Goal: Entertainment & Leisure: Consume media (video, audio)

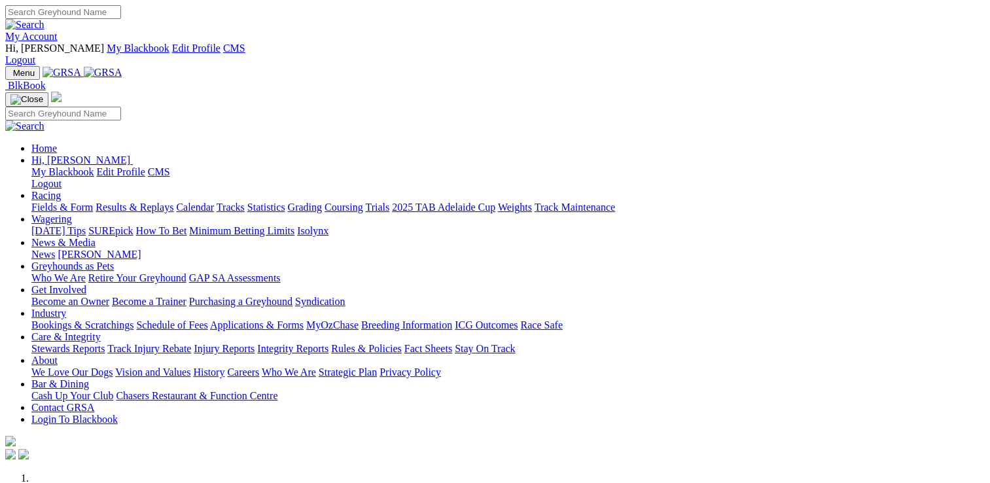
click at [61, 190] on link "Racing" at bounding box center [45, 195] width 29 height 11
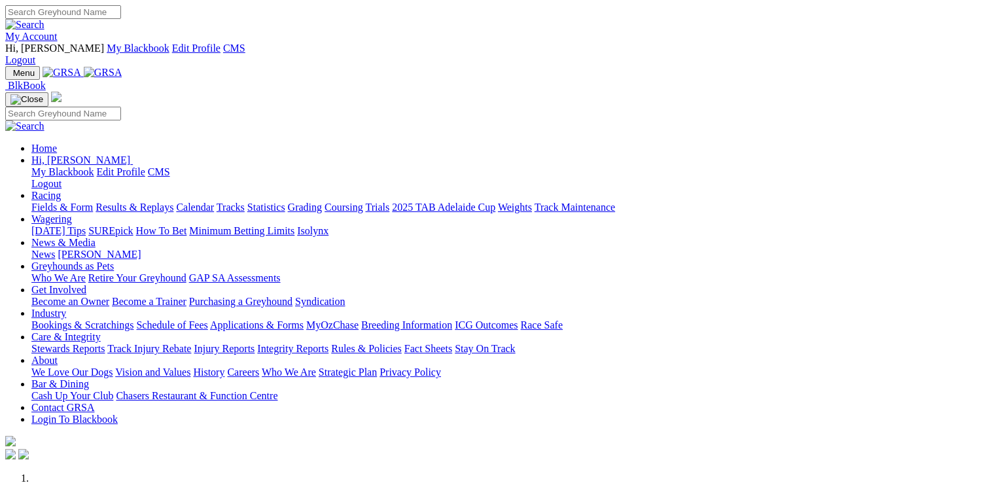
click at [61, 190] on link "Racing" at bounding box center [45, 195] width 29 height 11
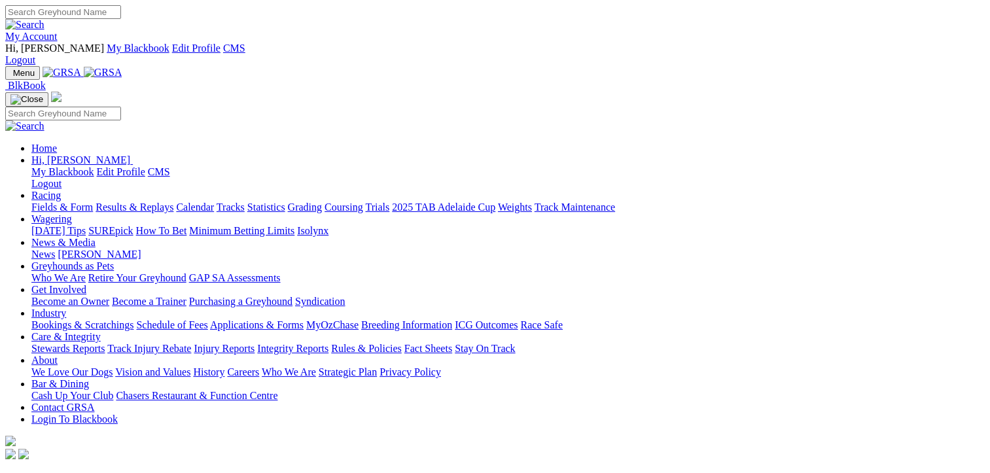
click at [61, 190] on link "Racing" at bounding box center [45, 195] width 29 height 11
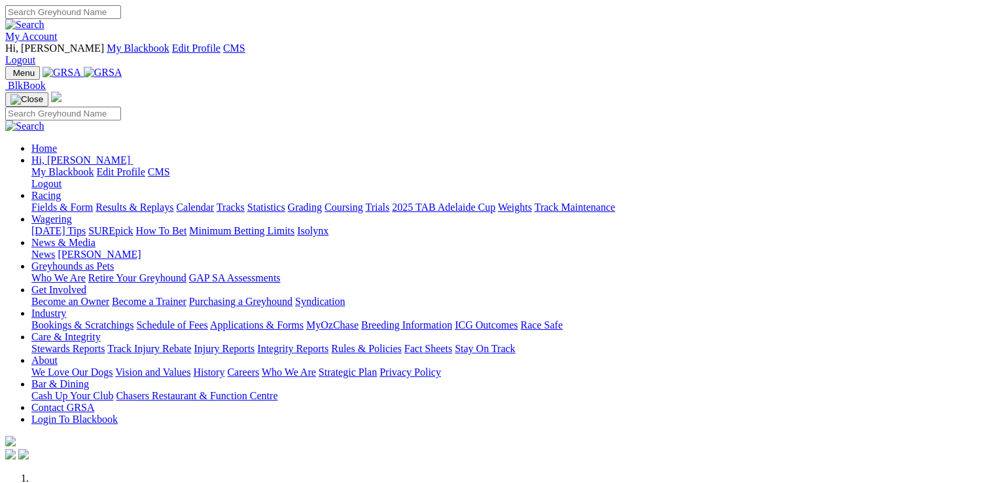
click at [61, 190] on link "Racing" at bounding box center [45, 195] width 29 height 11
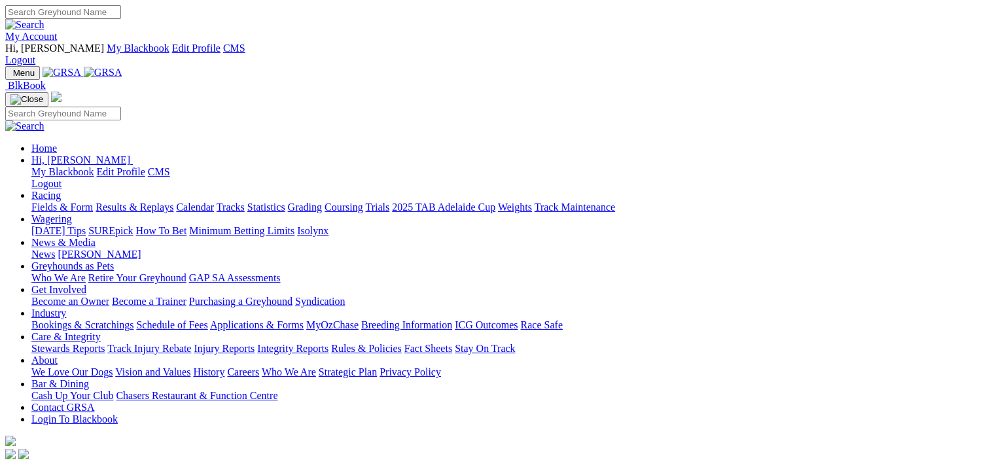
click at [163, 201] on link "Results & Replays" at bounding box center [135, 206] width 78 height 11
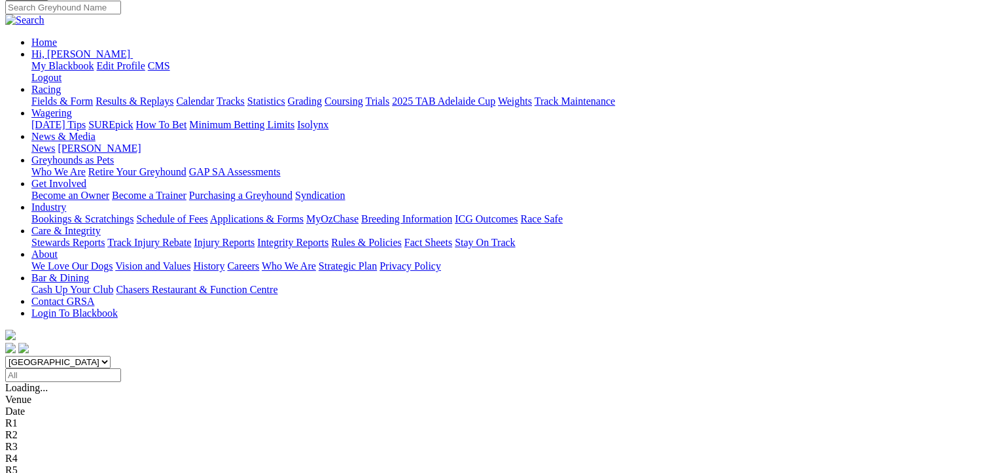
scroll to position [196, 0]
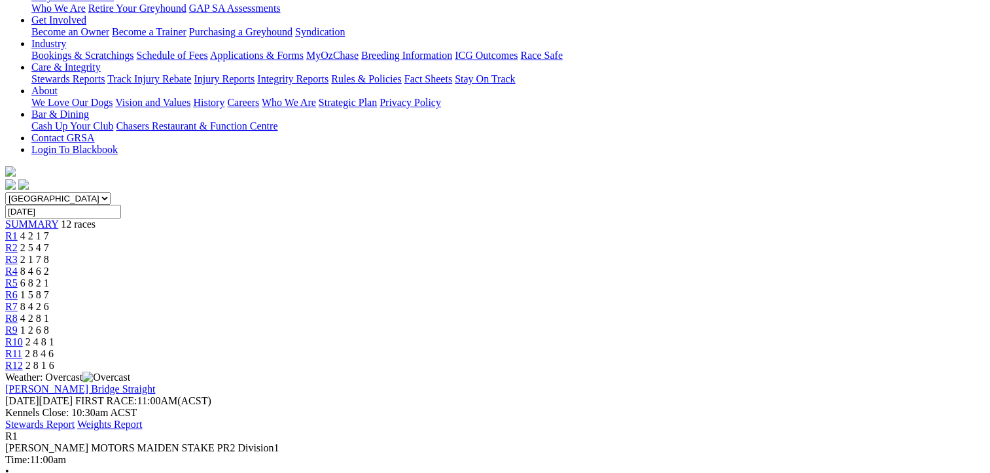
scroll to position [262, 0]
